Goal: Information Seeking & Learning: Learn about a topic

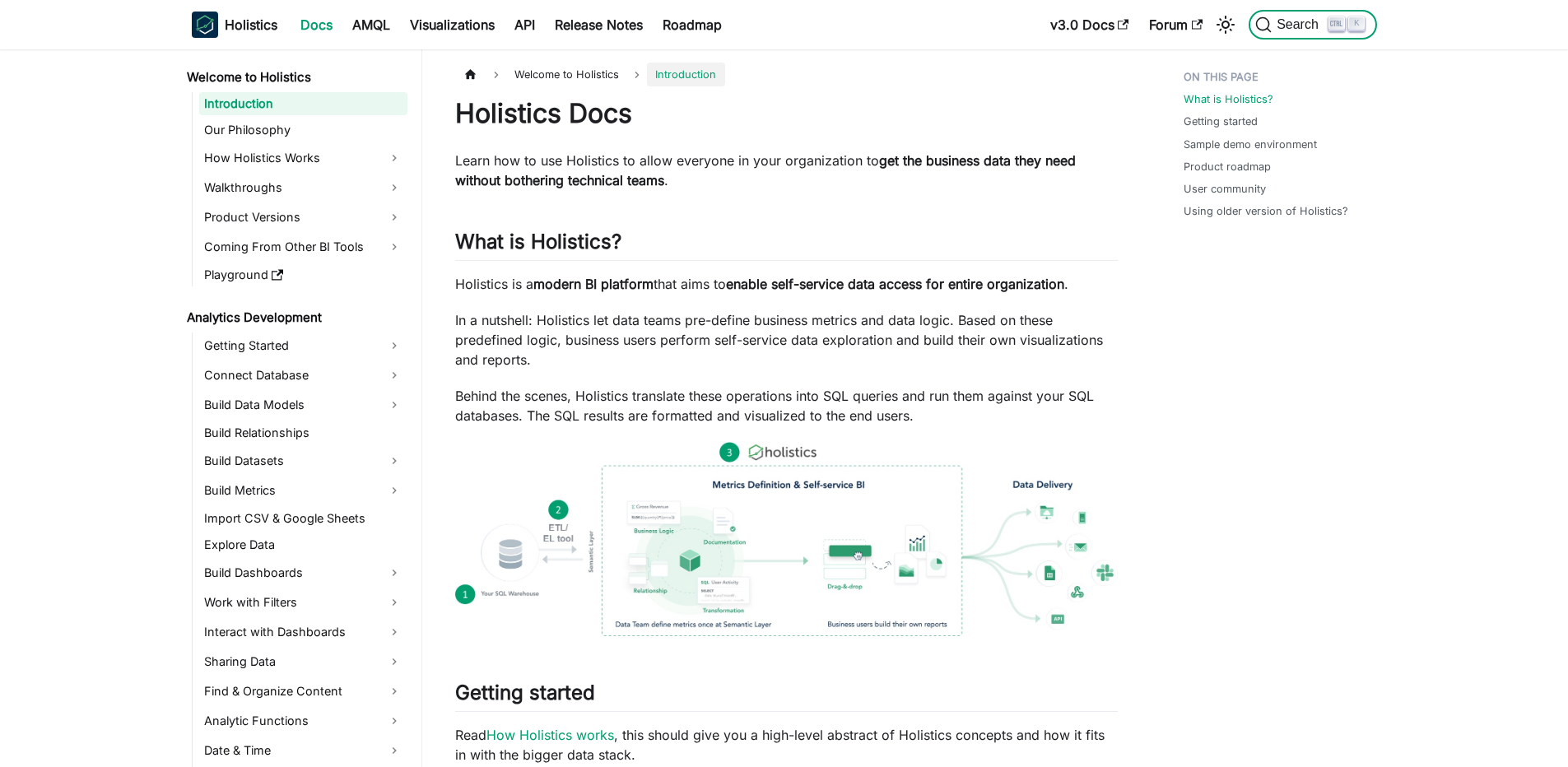
click at [1305, 27] on span "Search" at bounding box center [1300, 24] width 56 height 15
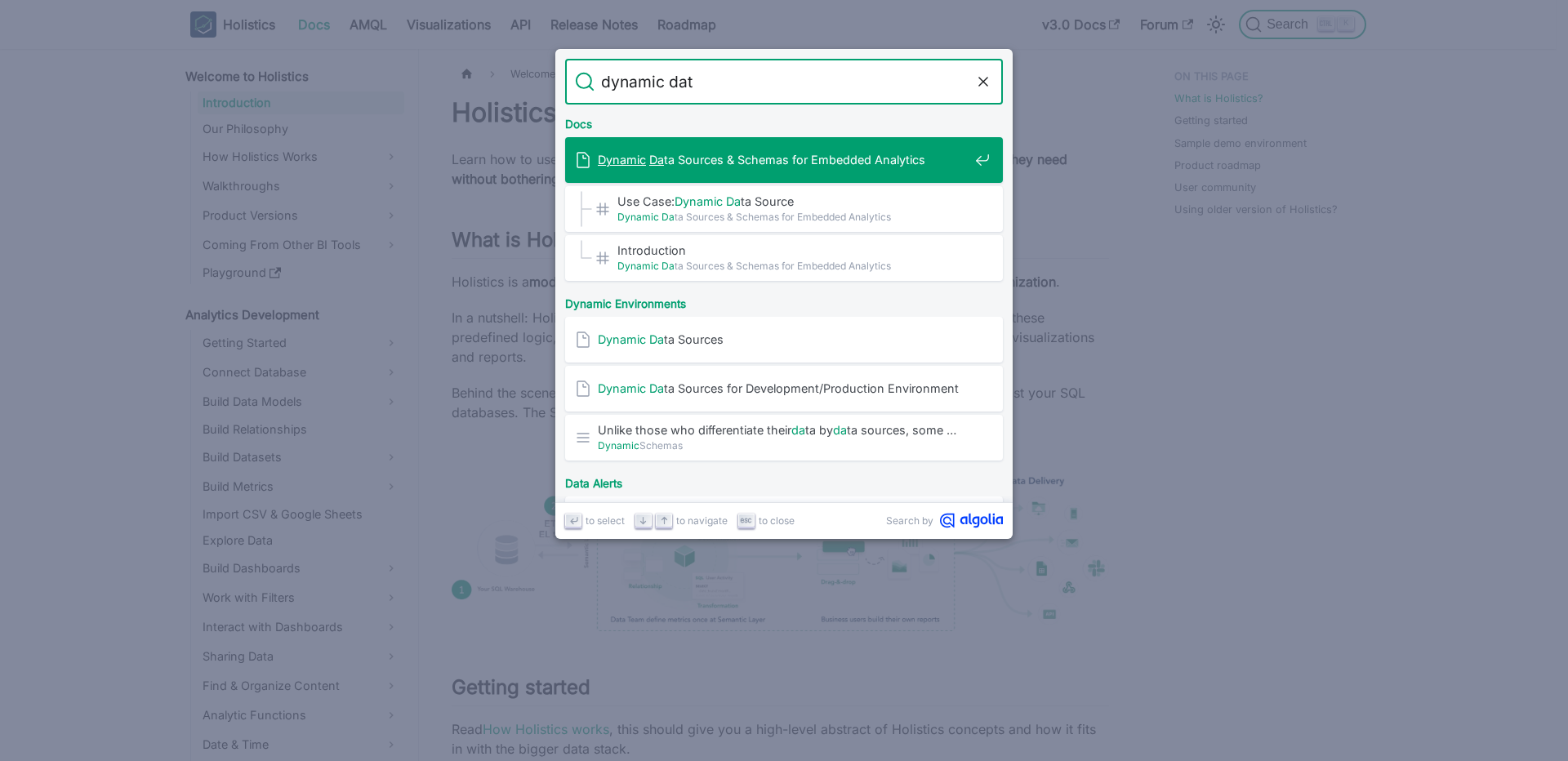
type input "dynamic data"
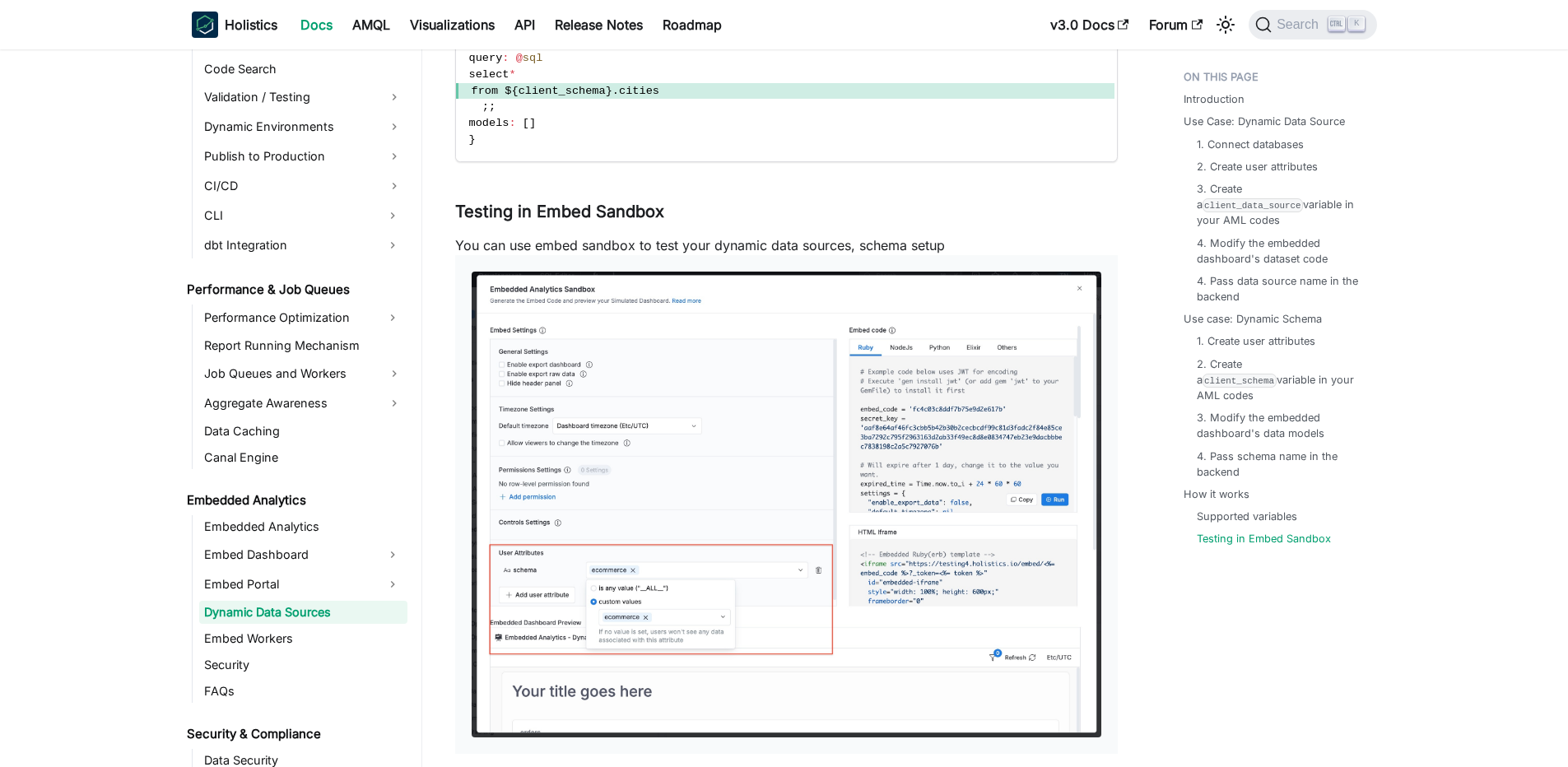
scroll to position [4793, 0]
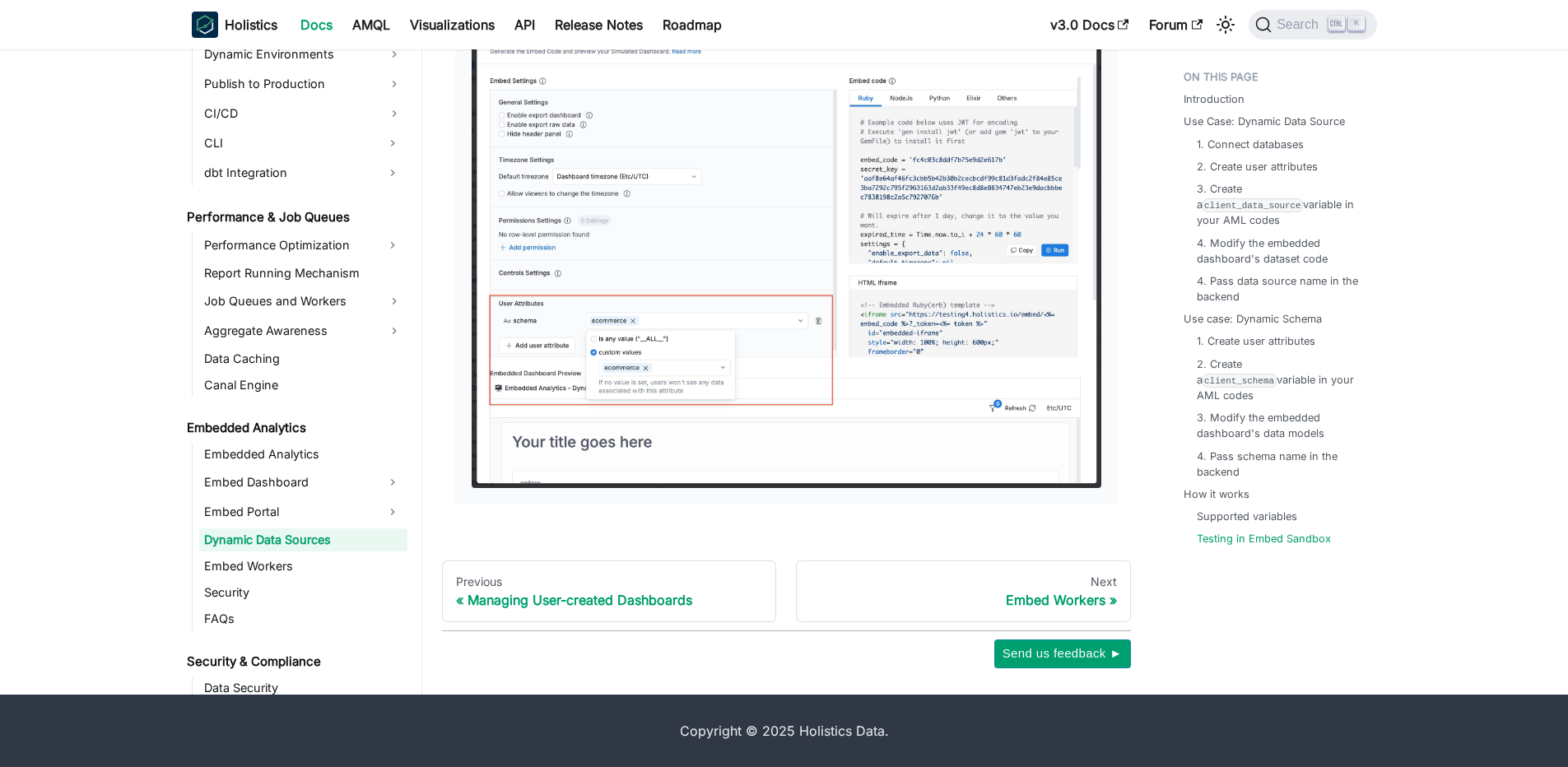
click at [273, 543] on link "Dynamic Data Sources" at bounding box center [303, 540] width 208 height 23
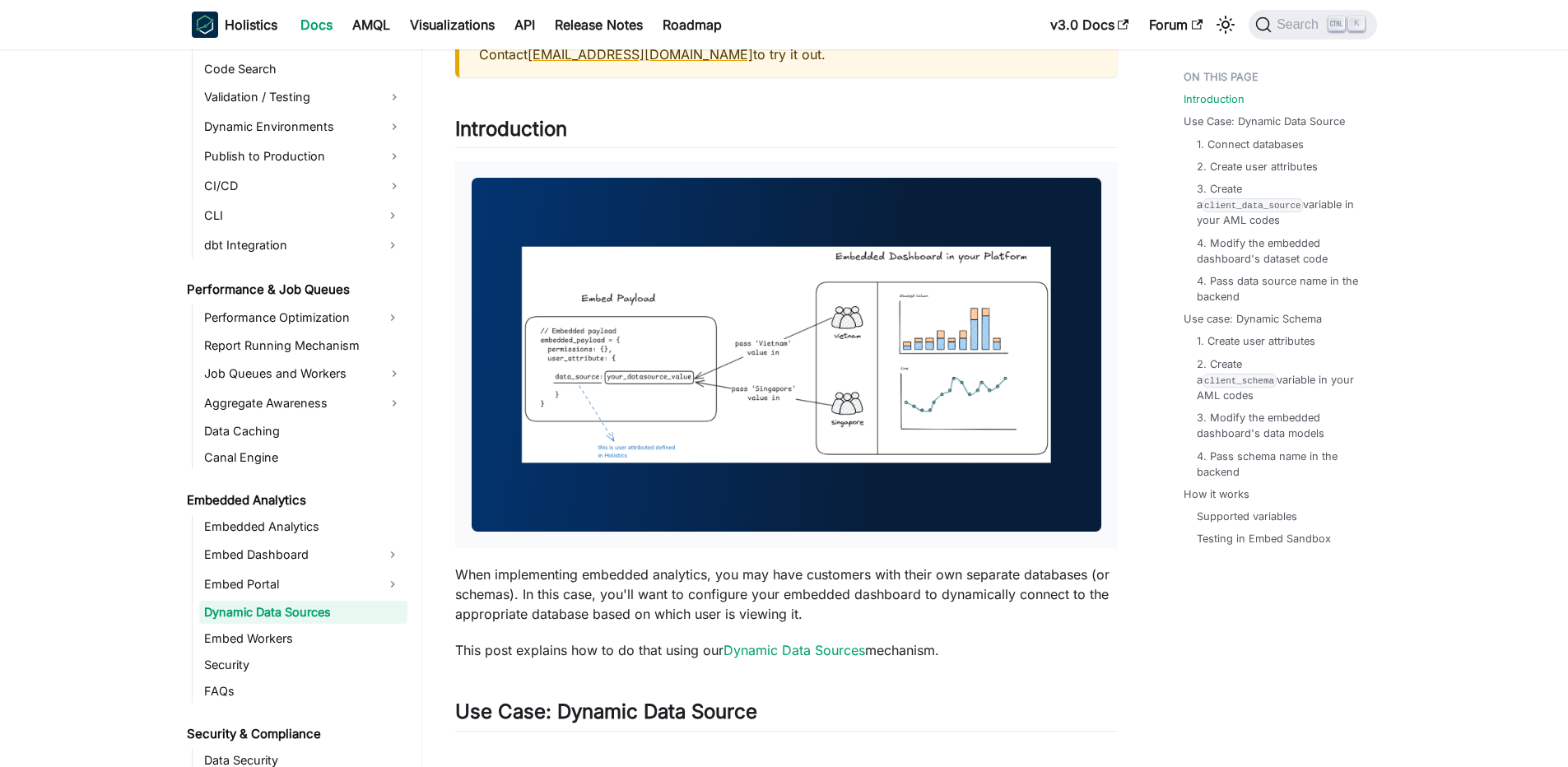
scroll to position [297, 0]
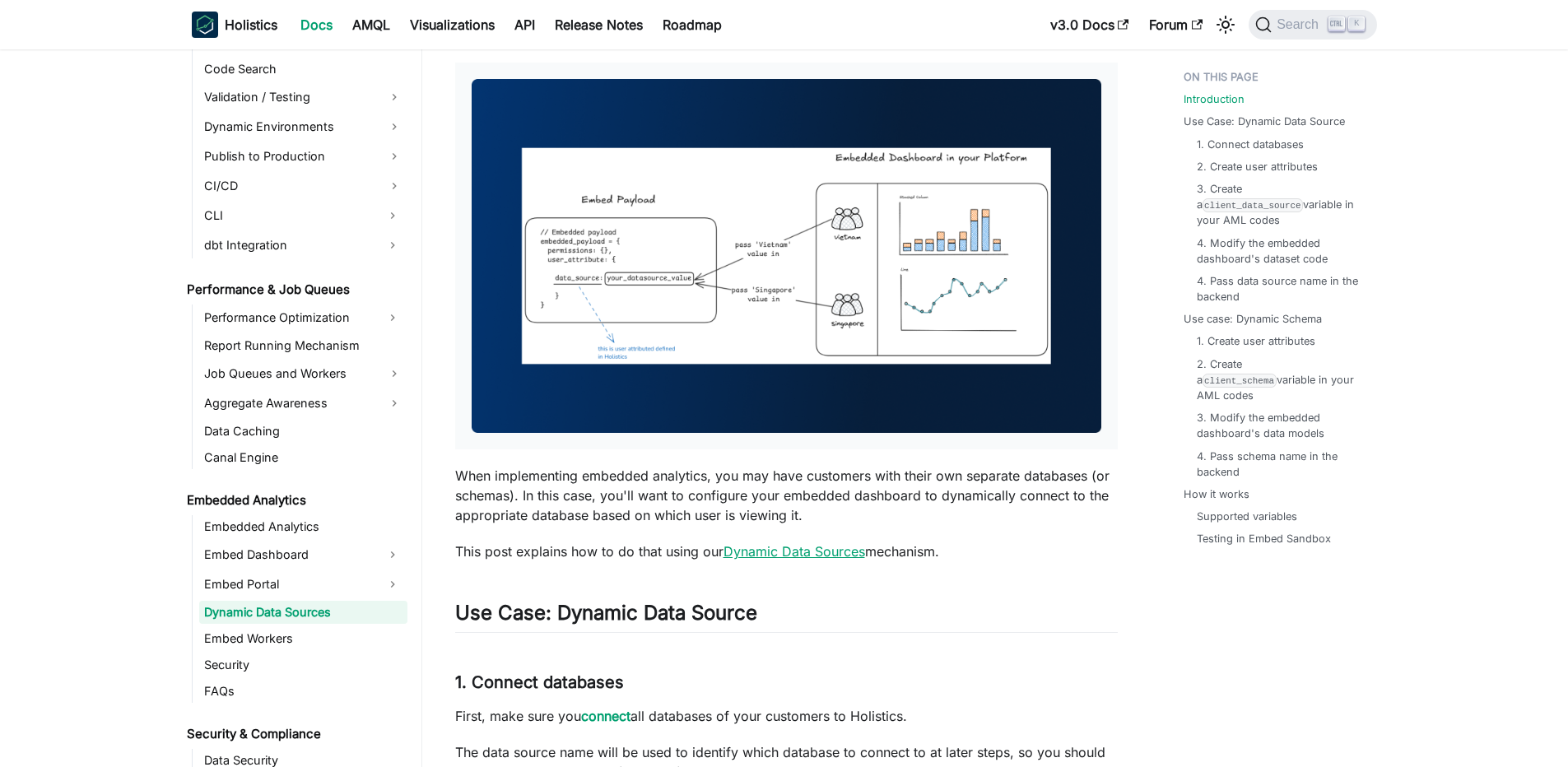
click at [843, 556] on link "Dynamic Data Sources" at bounding box center [794, 552] width 142 height 17
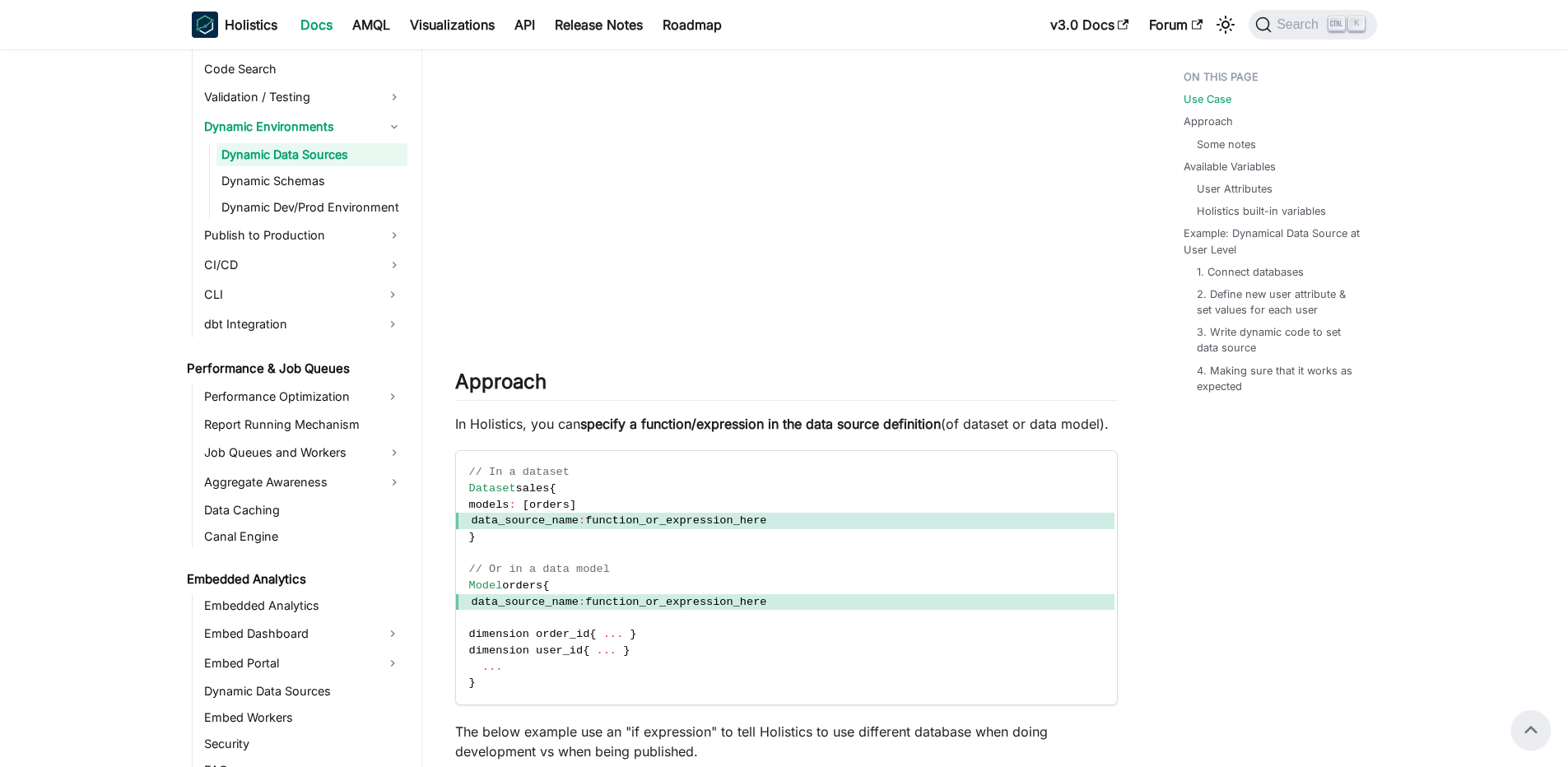
scroll to position [889, 0]
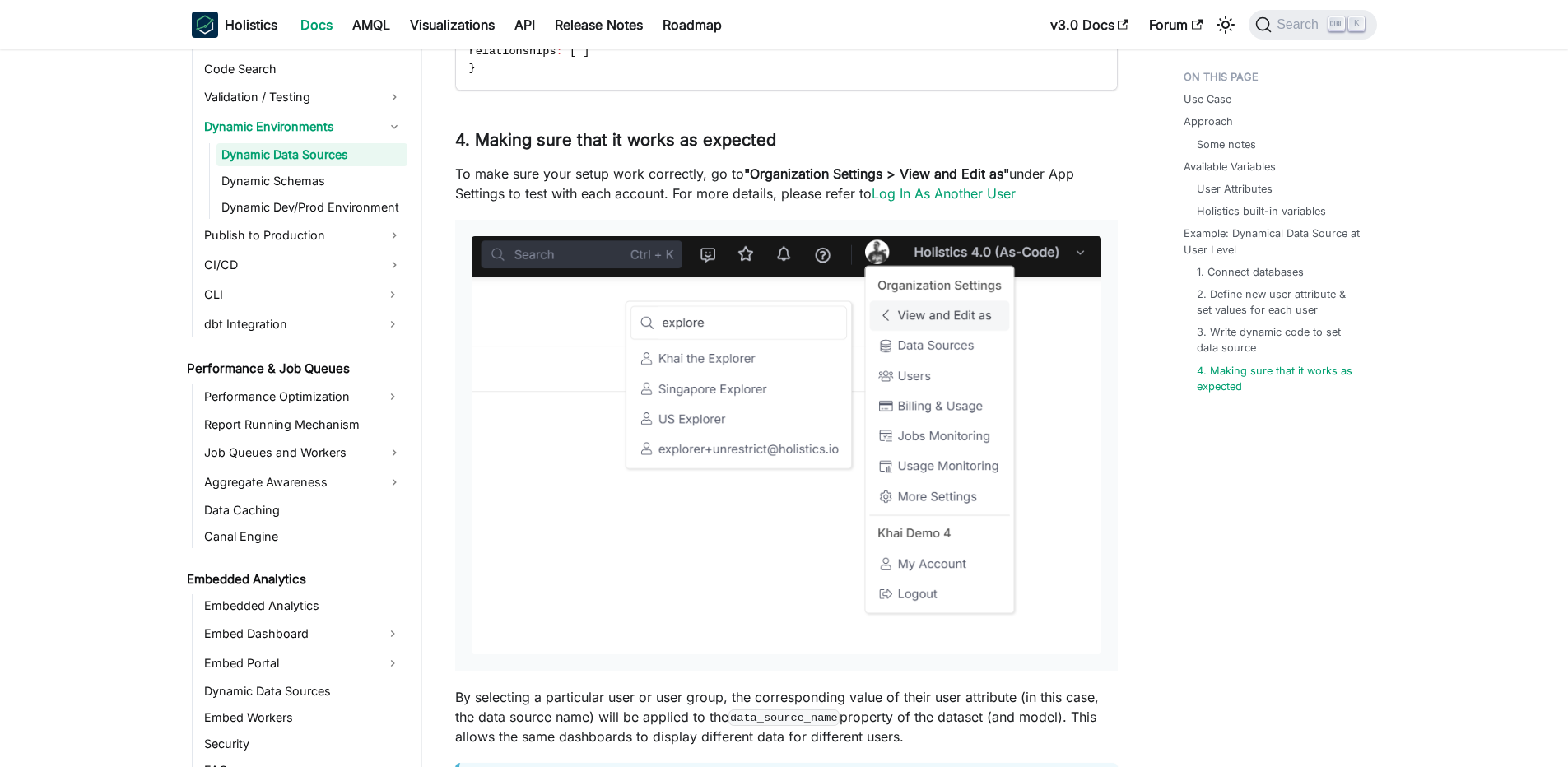
scroll to position [5545, 0]
